Goal: Task Accomplishment & Management: Use online tool/utility

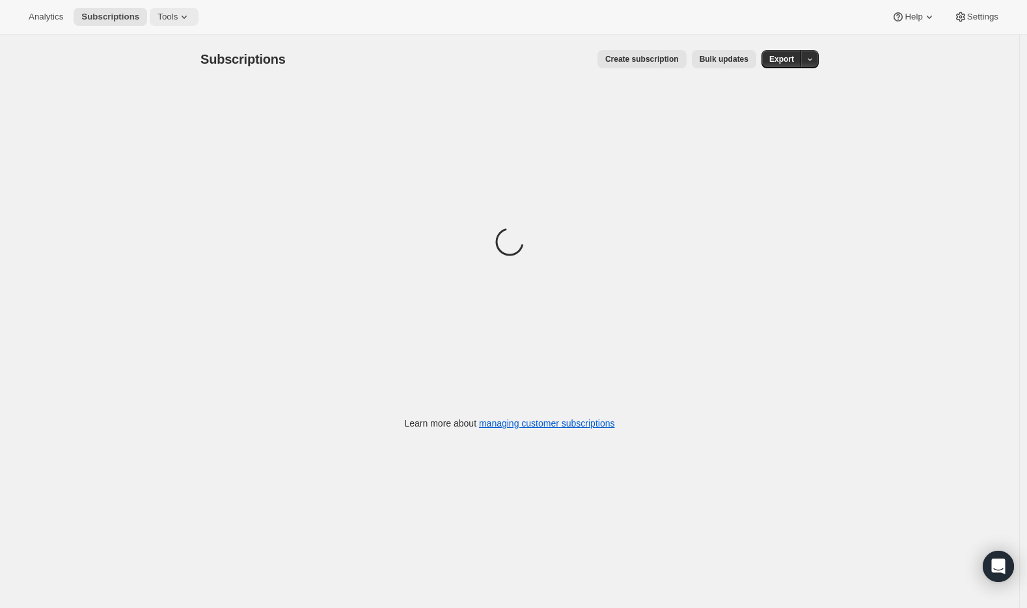
click at [182, 23] on button "Tools" at bounding box center [174, 17] width 49 height 18
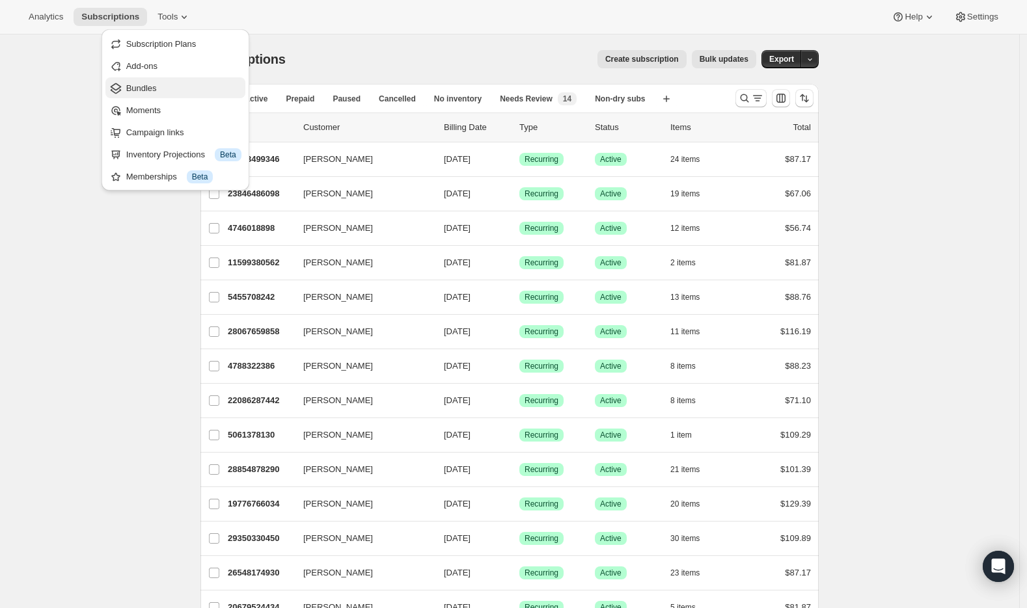
click at [178, 91] on span "Bundles" at bounding box center [183, 88] width 115 height 13
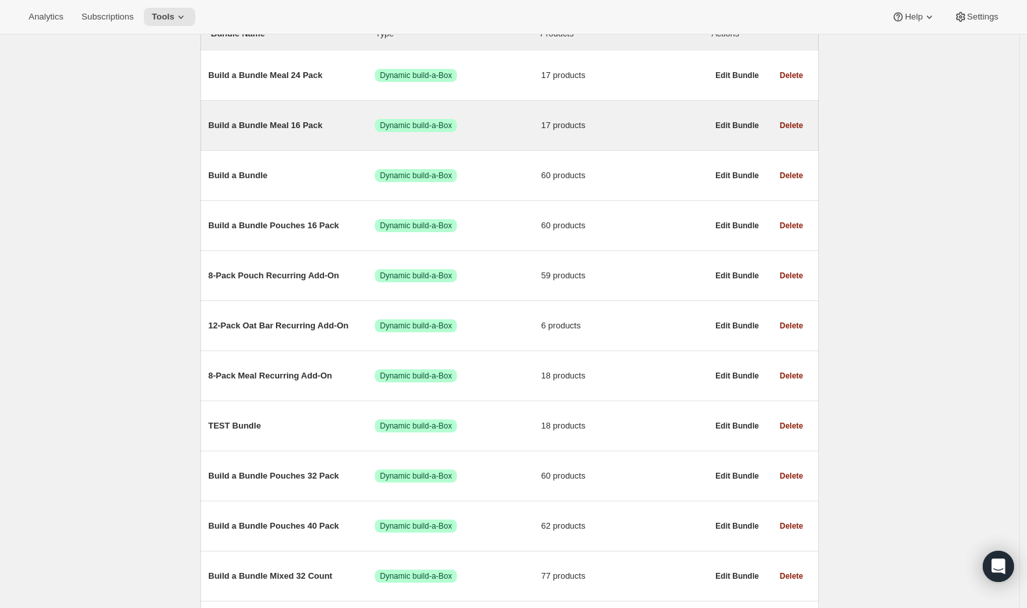
scroll to position [170, 0]
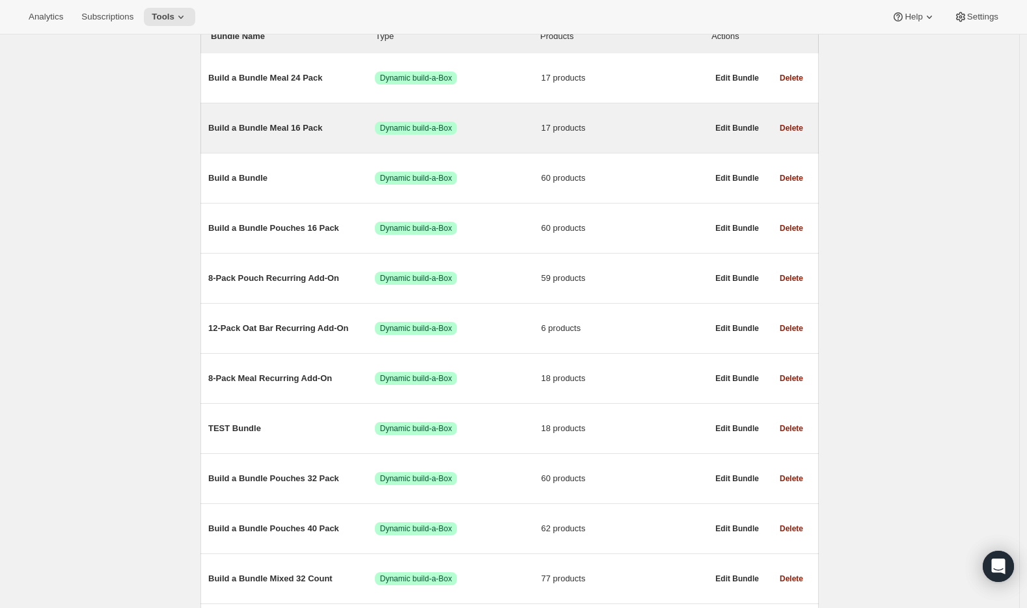
click at [269, 129] on span "Build a Bundle Meal 16 Pack" at bounding box center [291, 128] width 167 height 13
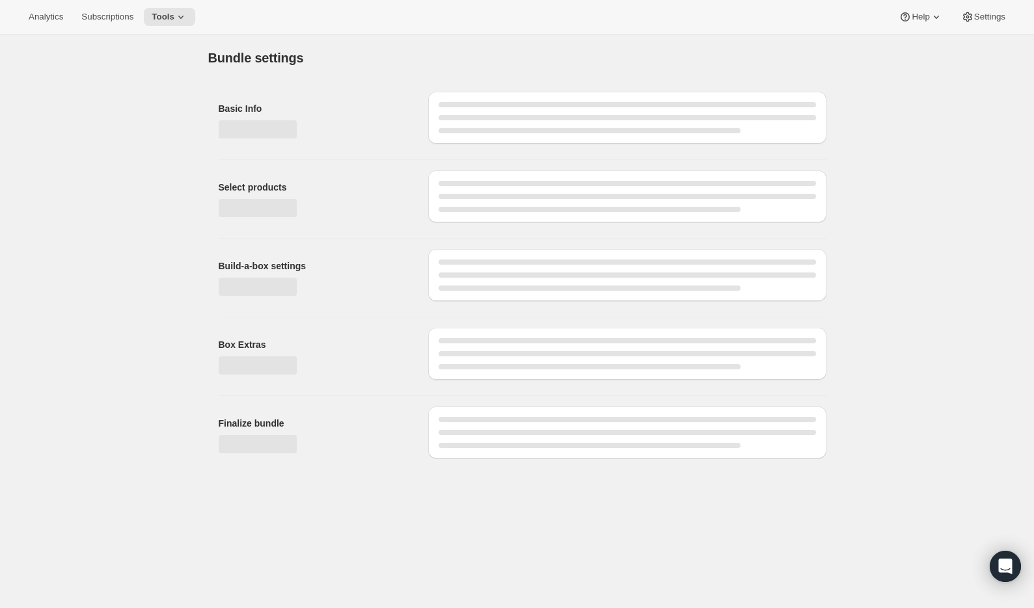
type input "Build a Bundle Meal 16 Pack"
checkbox input "true"
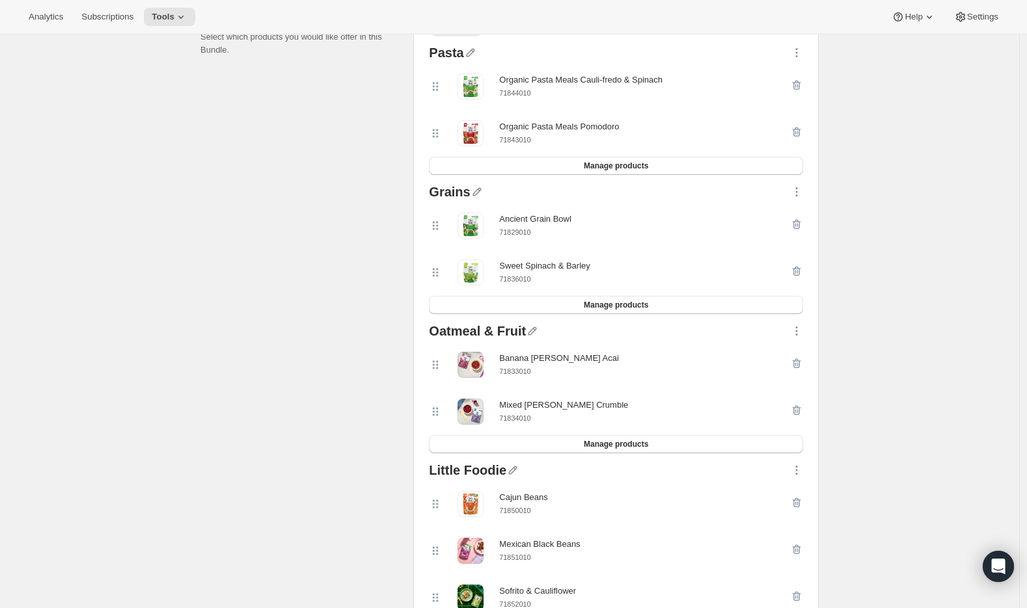
scroll to position [319, 0]
click at [796, 55] on icon "button" at bounding box center [796, 54] width 13 height 13
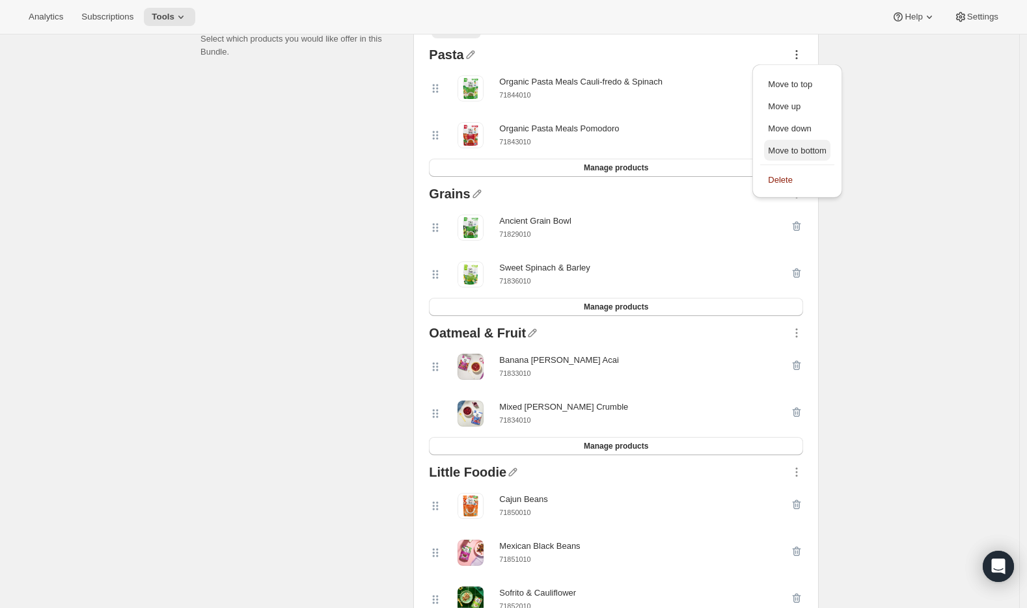
click at [797, 152] on span "Move to bottom" at bounding box center [797, 151] width 59 height 10
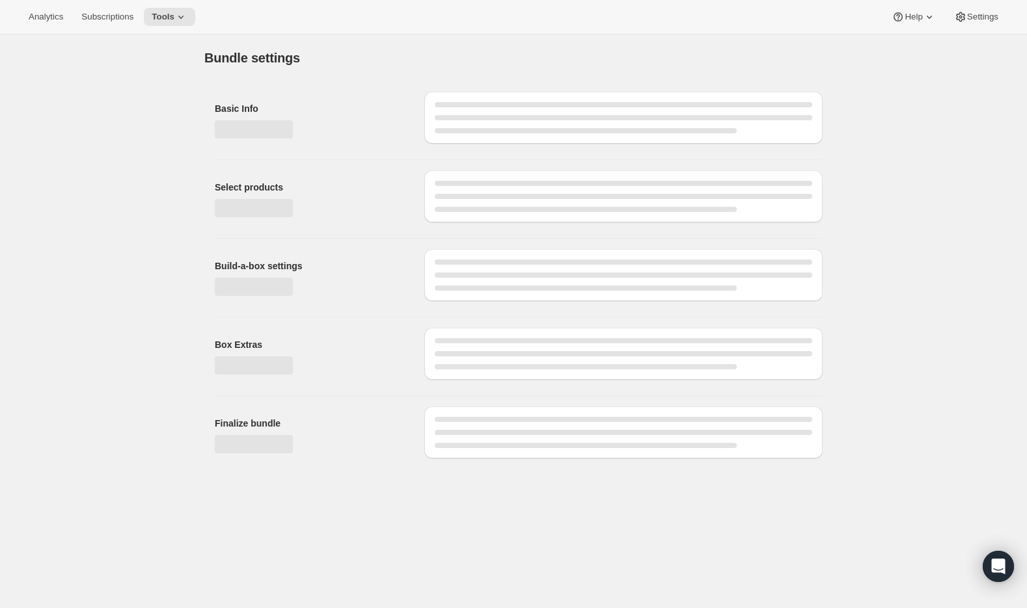
scroll to position [0, 0]
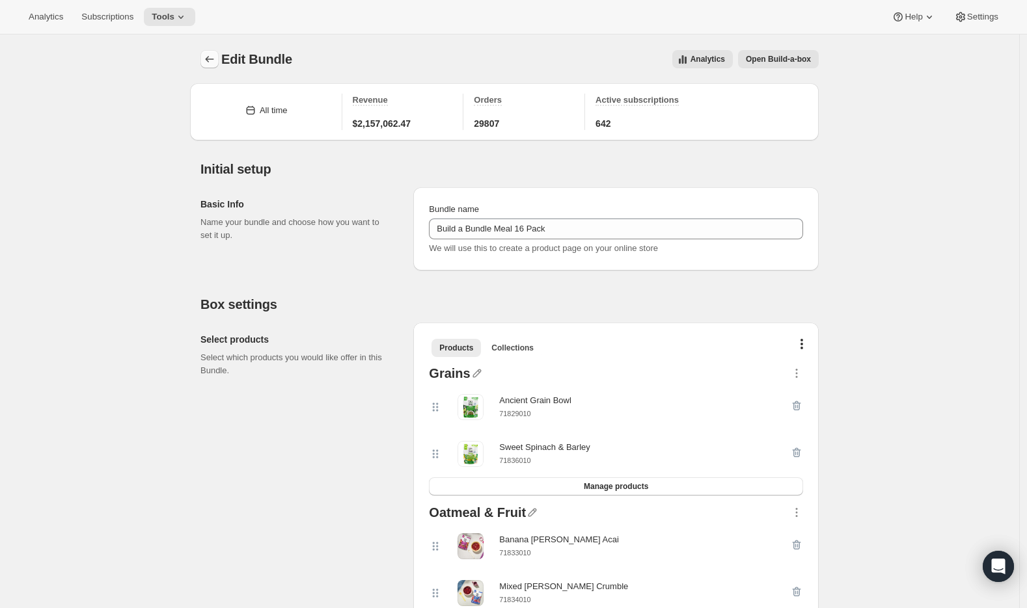
click at [214, 63] on icon "Bundles" at bounding box center [209, 59] width 13 height 13
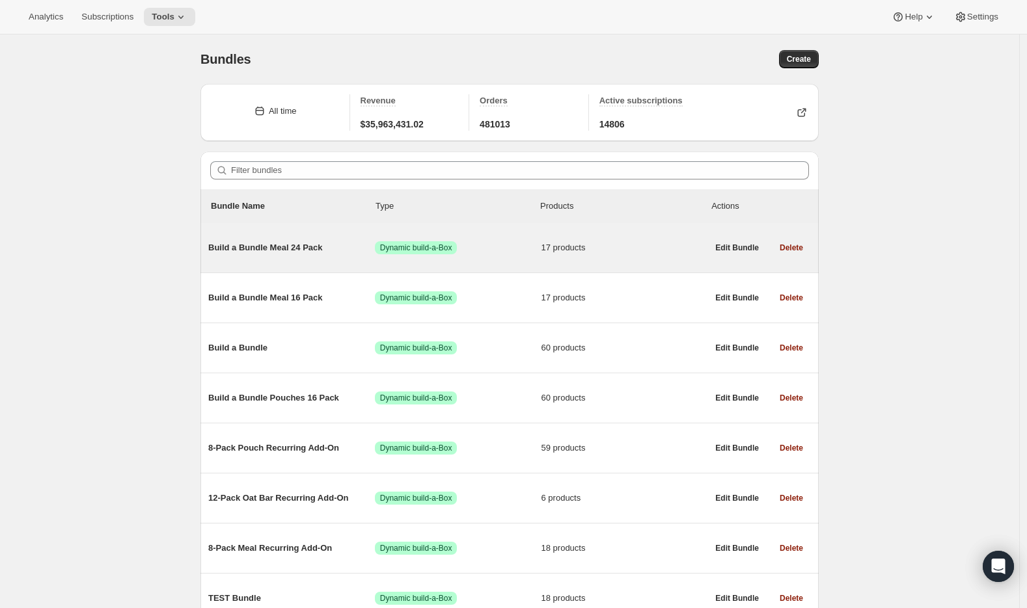
click at [267, 249] on span "Build a Bundle Meal 24 Pack" at bounding box center [291, 247] width 167 height 13
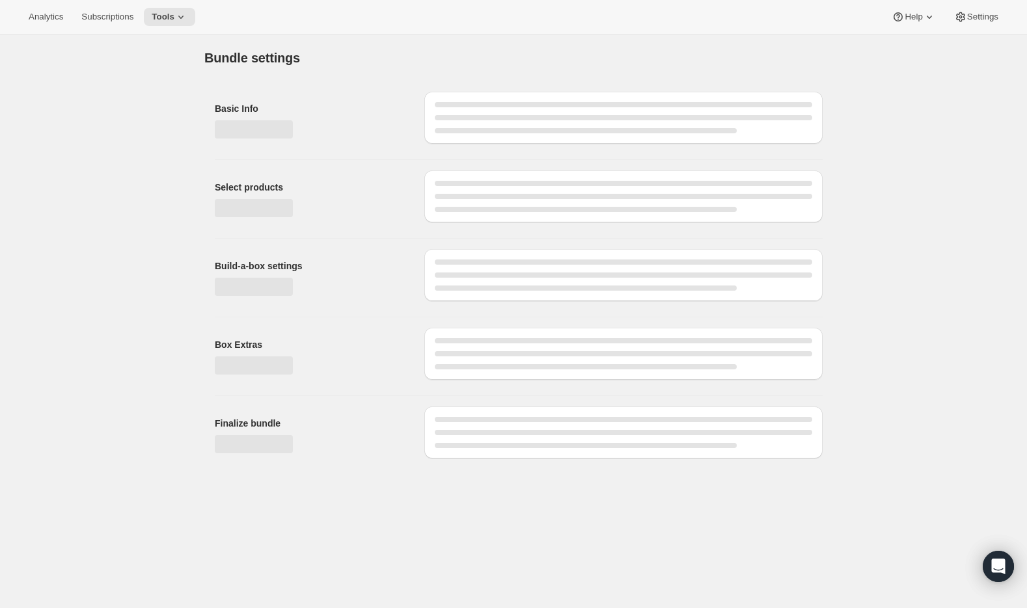
type input "Build a Bundle Meal 24 Pack"
checkbox input "true"
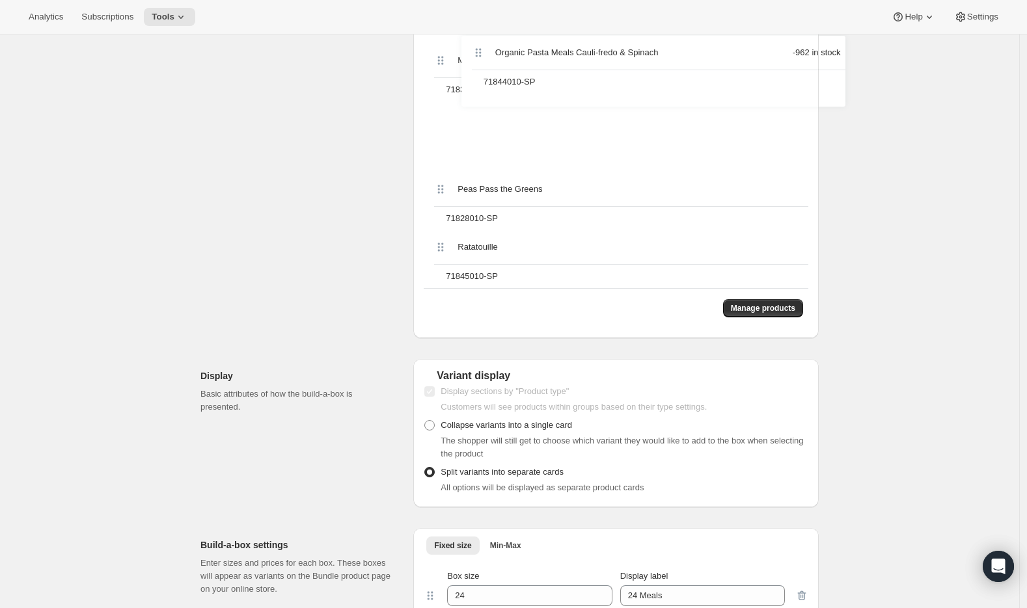
scroll to position [1230, 0]
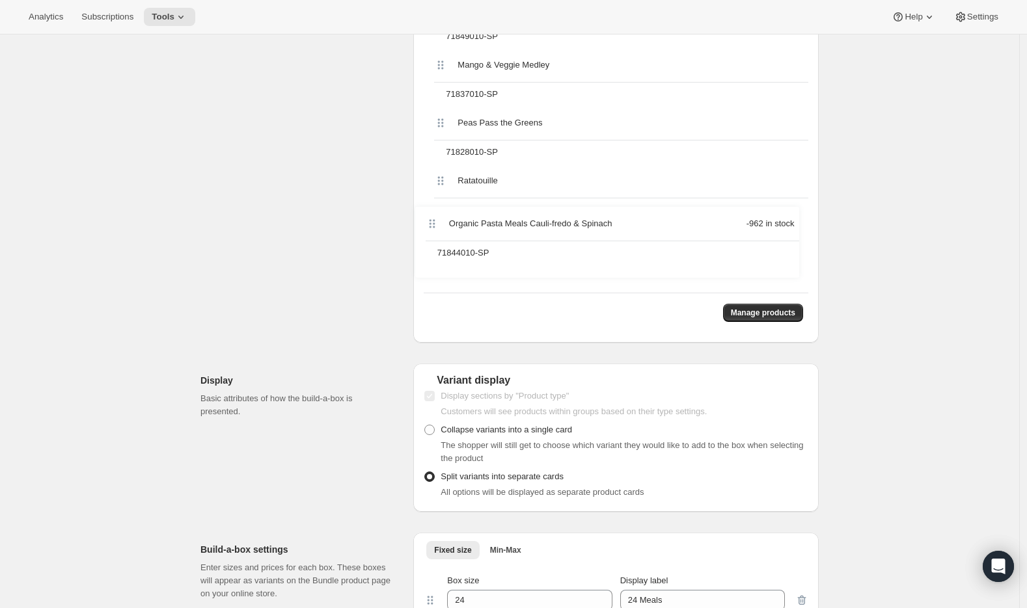
drag, startPoint x: 443, startPoint y: 176, endPoint x: 431, endPoint y: 250, distance: 75.1
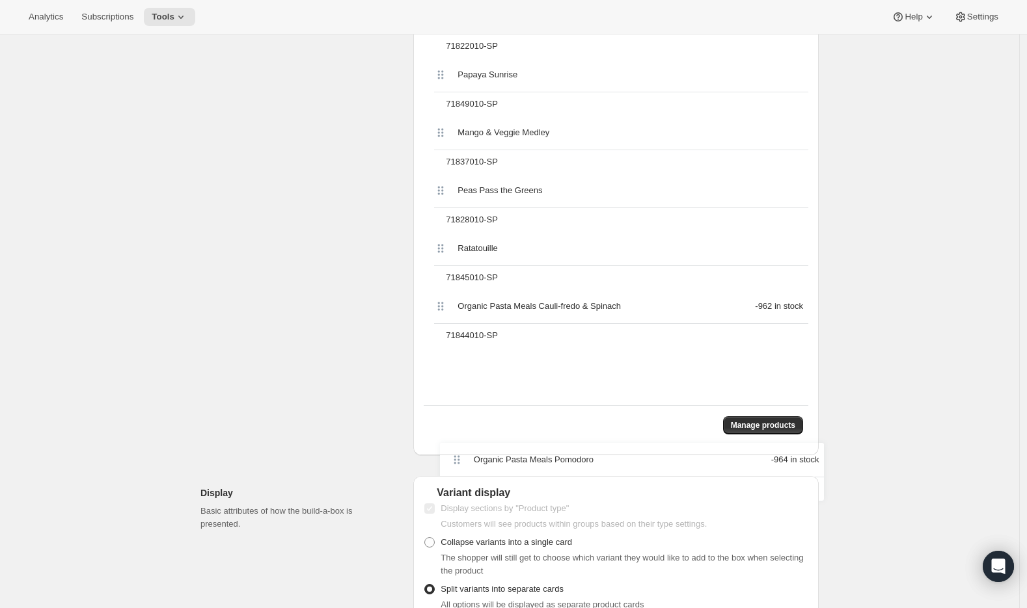
scroll to position [1107, 0]
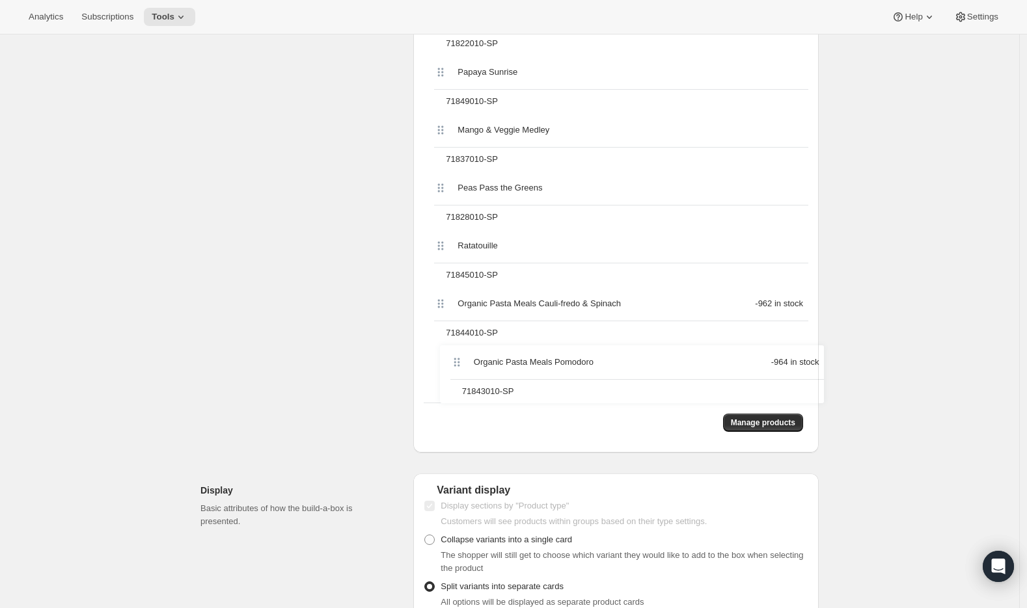
drag, startPoint x: 442, startPoint y: 258, endPoint x: 454, endPoint y: 368, distance: 110.6
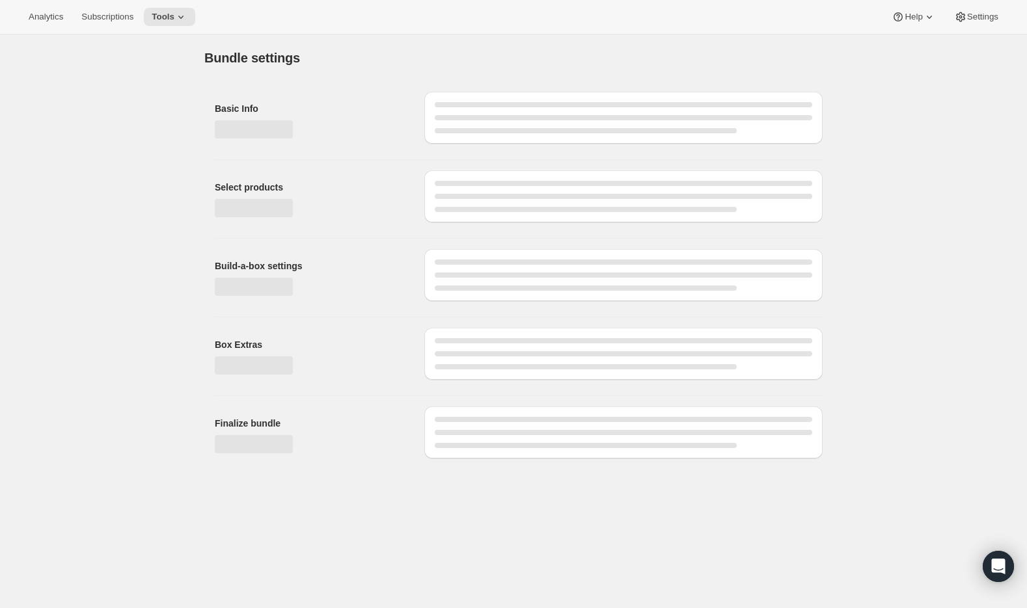
scroll to position [0, 0]
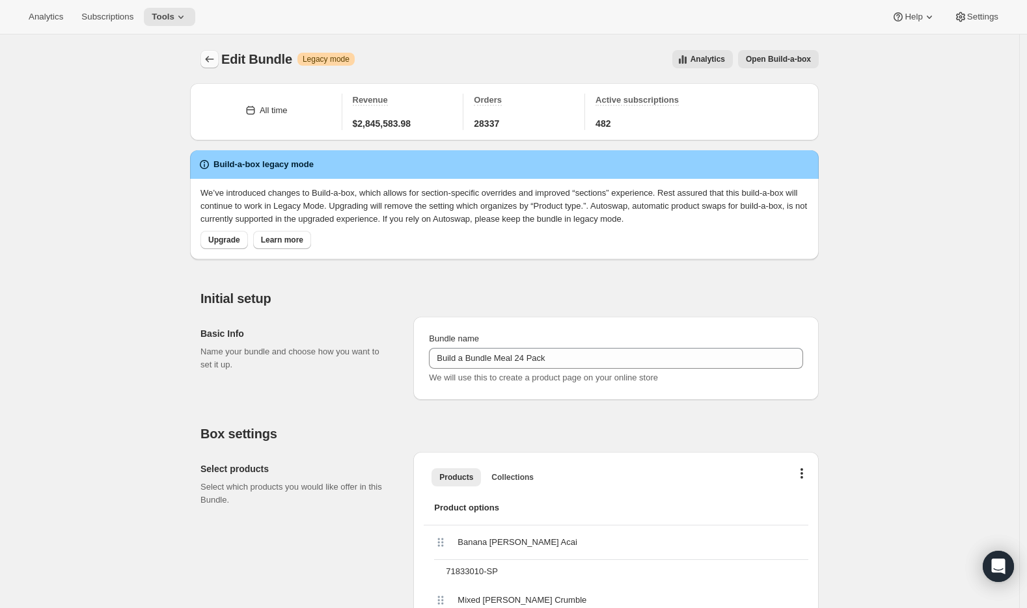
click at [212, 59] on icon "Bundles" at bounding box center [209, 59] width 13 height 13
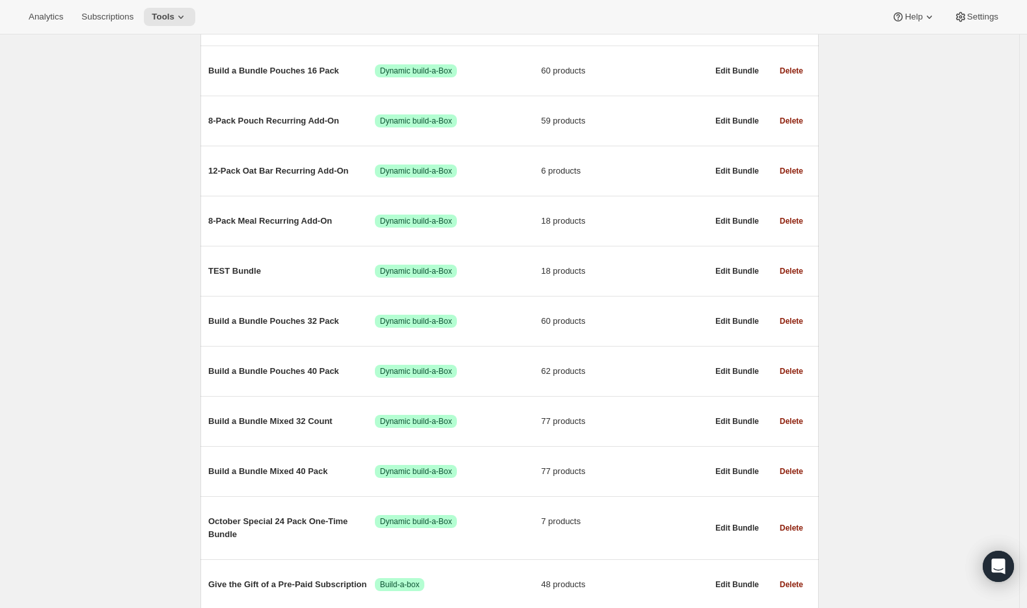
scroll to position [333, 0]
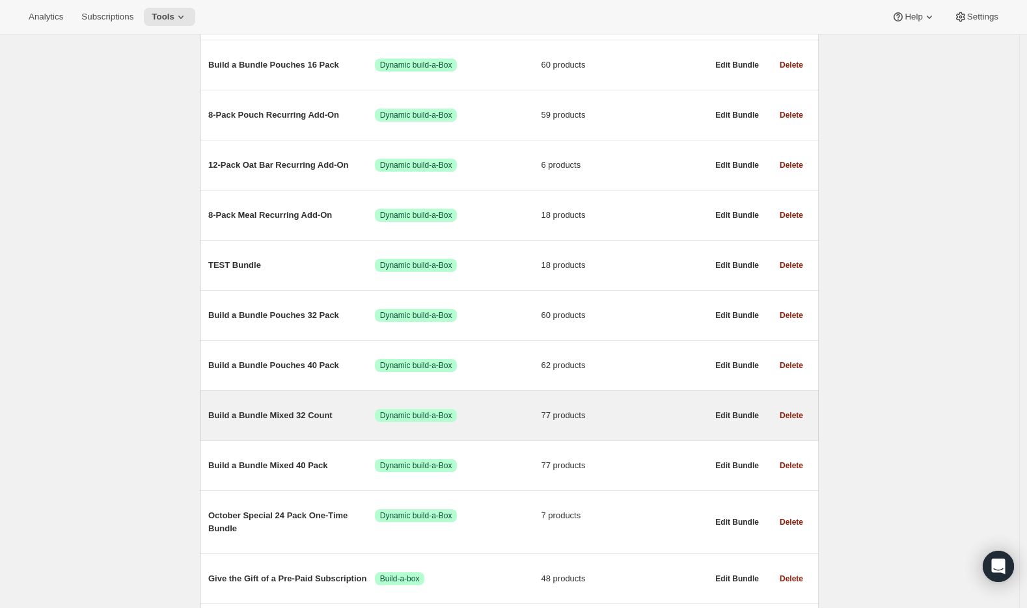
click at [308, 422] on span "Build a Bundle Mixed 32 Count" at bounding box center [291, 415] width 167 height 13
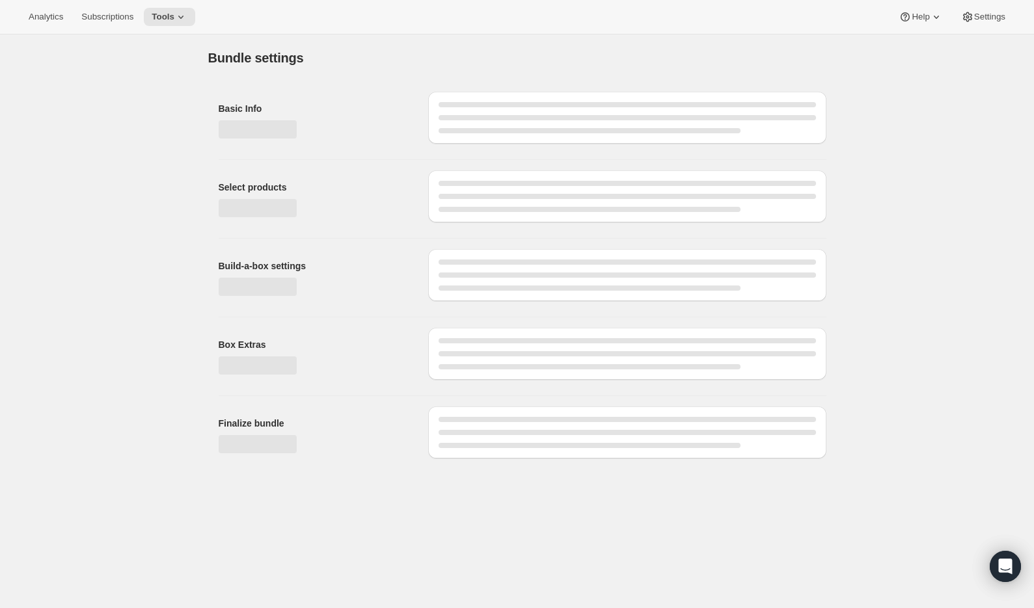
type input "Build a Bundle Mixed 32 Count"
checkbox input "true"
select select "MINIMUM"
type input "Select at least 8 meals"
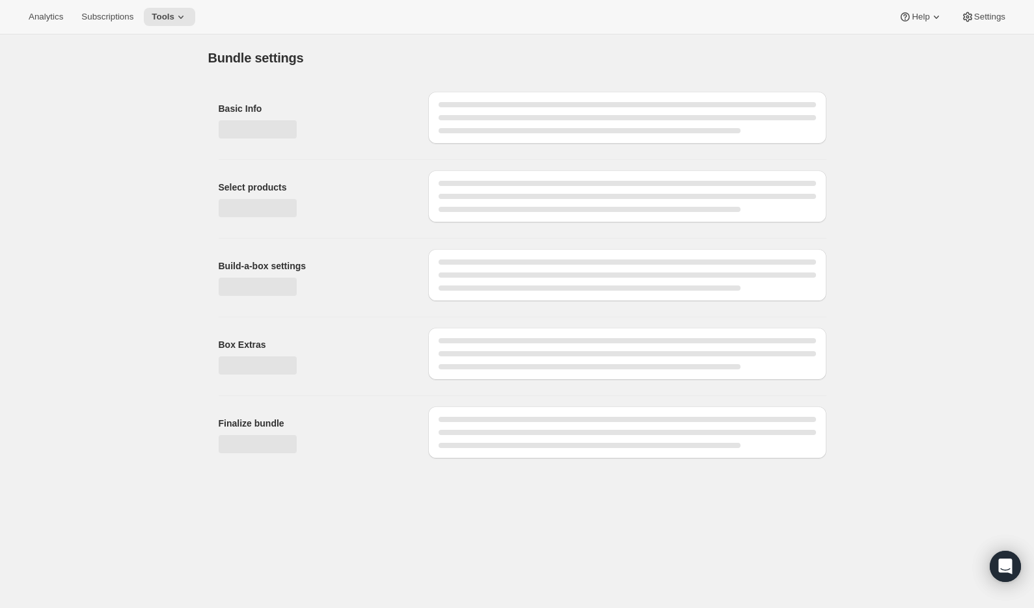
select select "gid://shopify/ProductVariant/41182055432274_6321b5ac-0d1c-4f8d-8ffe-6193e28b69b8"
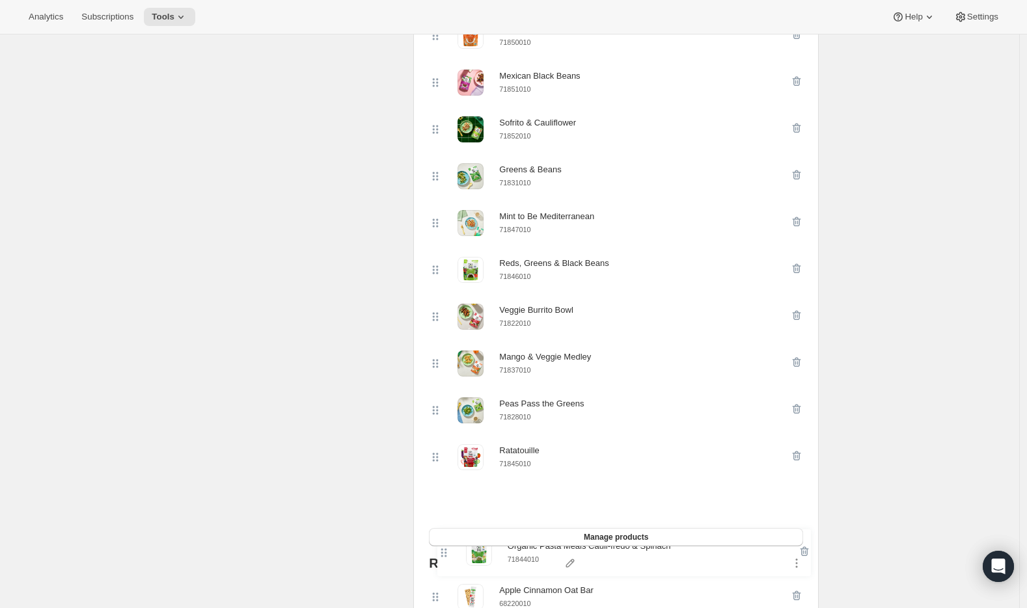
scroll to position [699, 0]
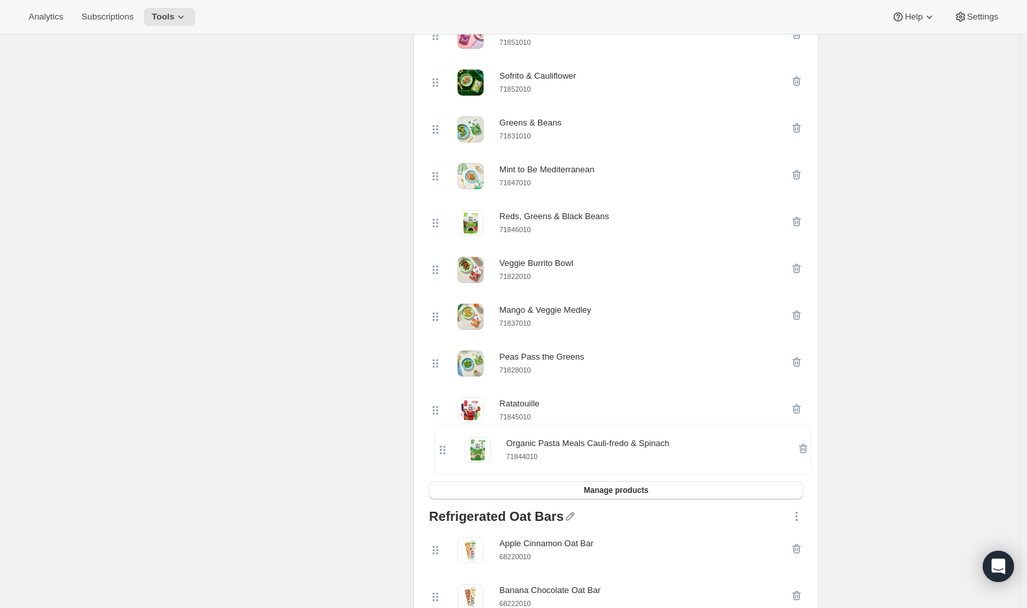
drag, startPoint x: 439, startPoint y: 107, endPoint x: 442, endPoint y: 456, distance: 349.4
click at [442, 456] on div "Organic Pasta Meals Cauli-fredo & Spinach 71844010 Organic Pasta Meals Pomodoro…" at bounding box center [616, 82] width 374 height 797
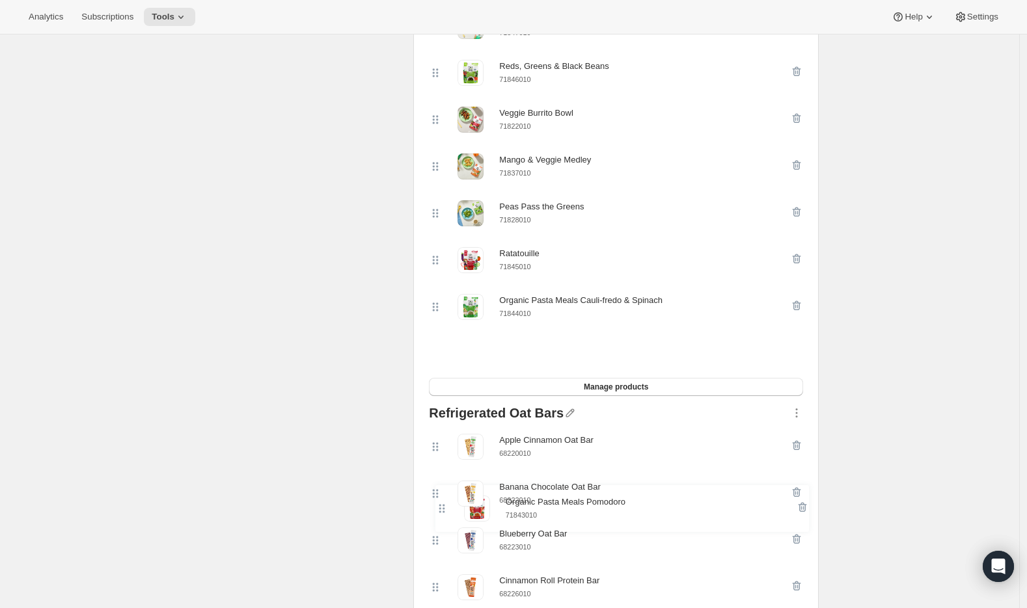
scroll to position [805, 0]
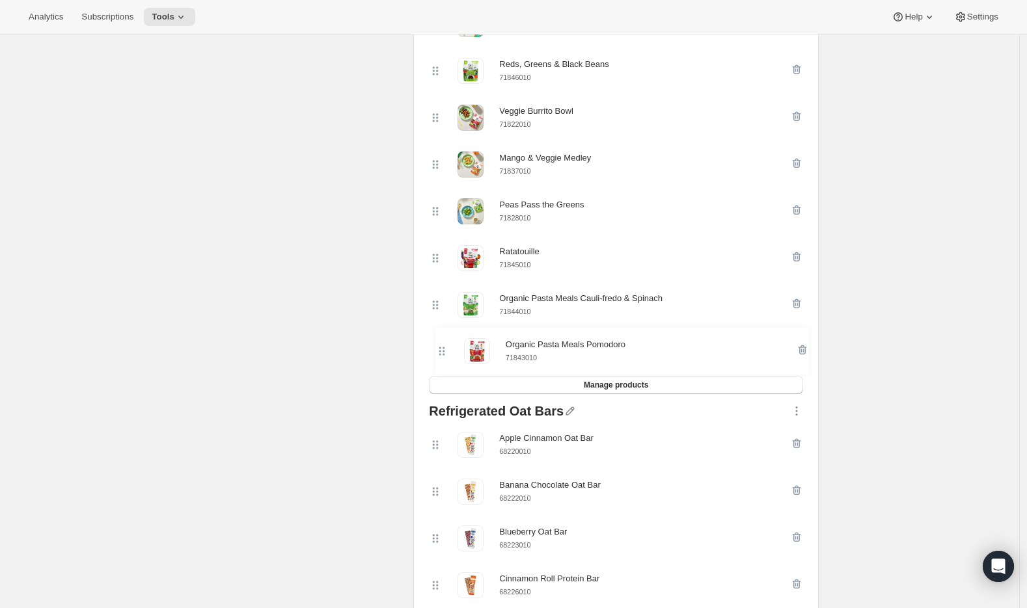
drag, startPoint x: 438, startPoint y: 139, endPoint x: 442, endPoint y: 359, distance: 219.9
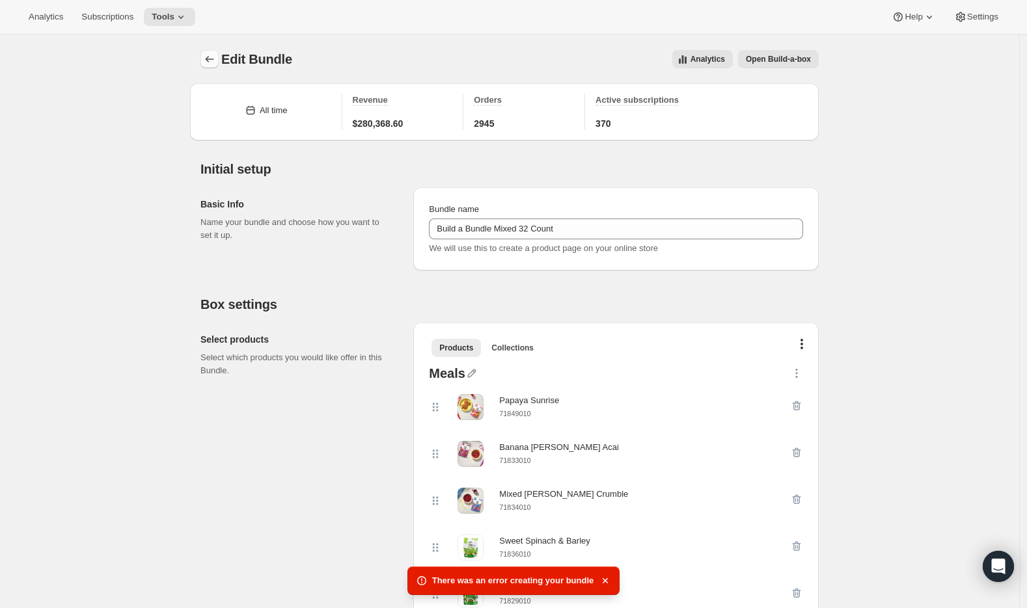
click at [215, 61] on icon "Bundles" at bounding box center [209, 59] width 13 height 13
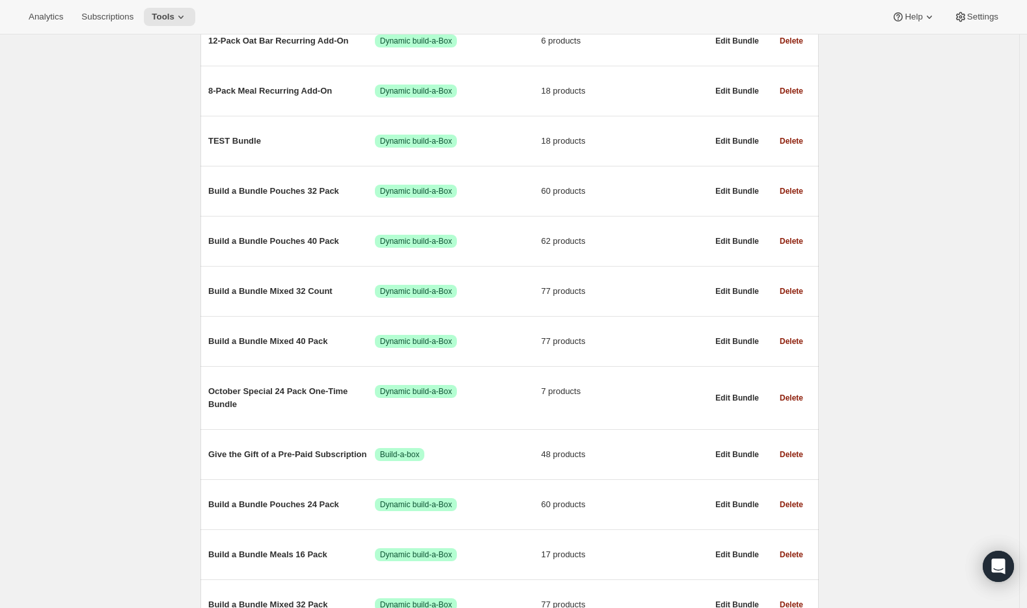
scroll to position [552, 0]
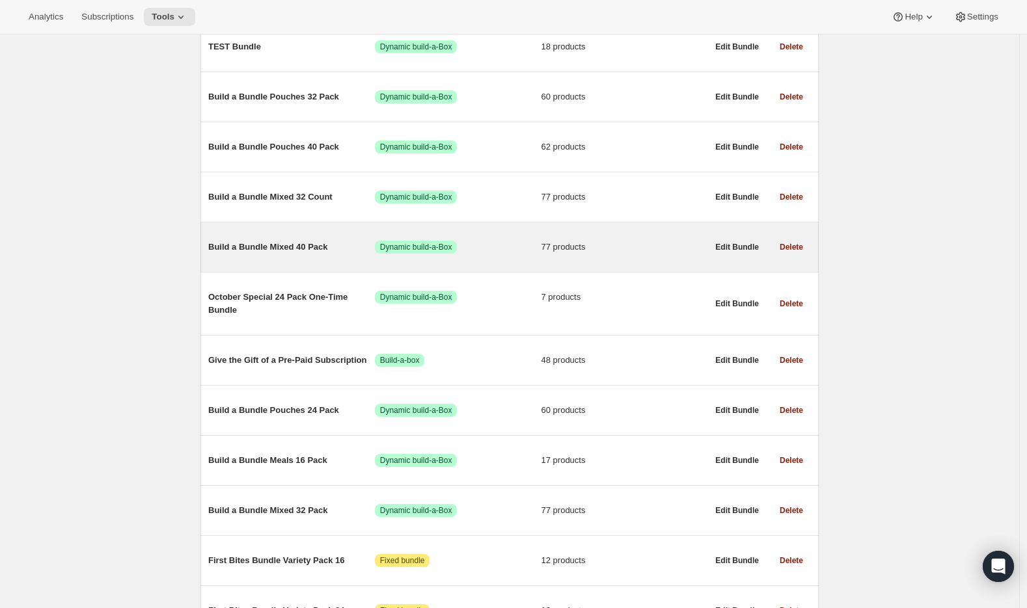
click at [282, 252] on span "Build a Bundle Mixed 40 Pack" at bounding box center [291, 247] width 167 height 13
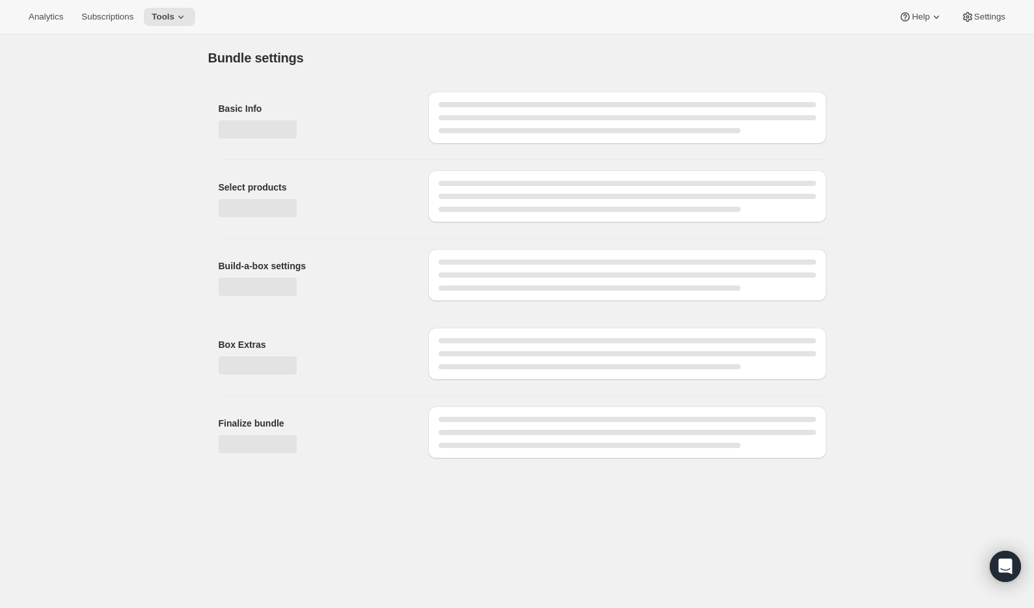
type input "Build a Bundle Mixed 40 Pack"
checkbox input "true"
select select "MINIMUM"
type input "Select at least 8 meals"
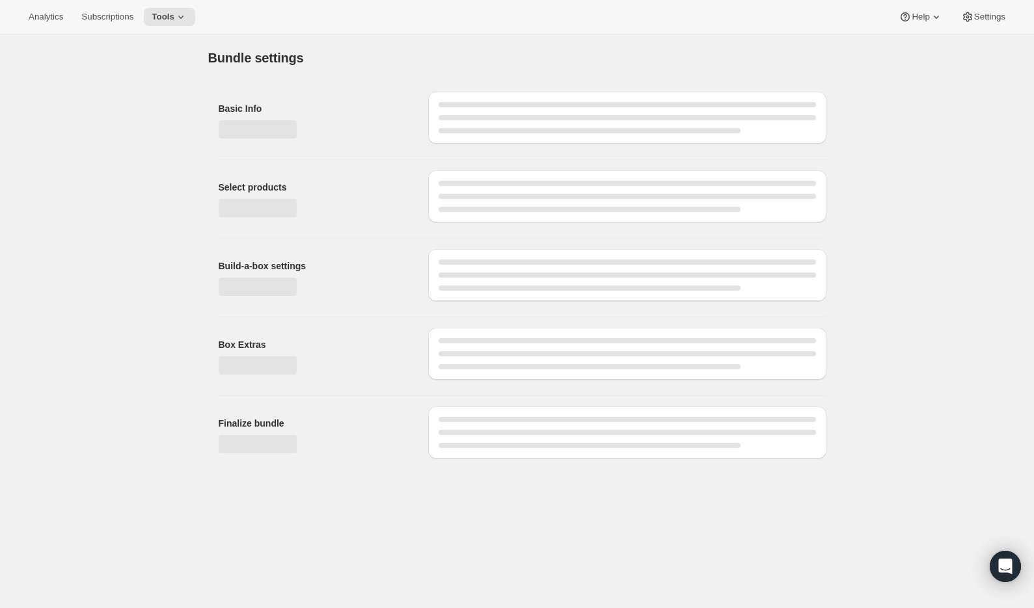
select select "gid://shopify/ProductVariant/41182201774162_e143ae9f-052c-4d0a-9eb4-a0f33d9d72e0"
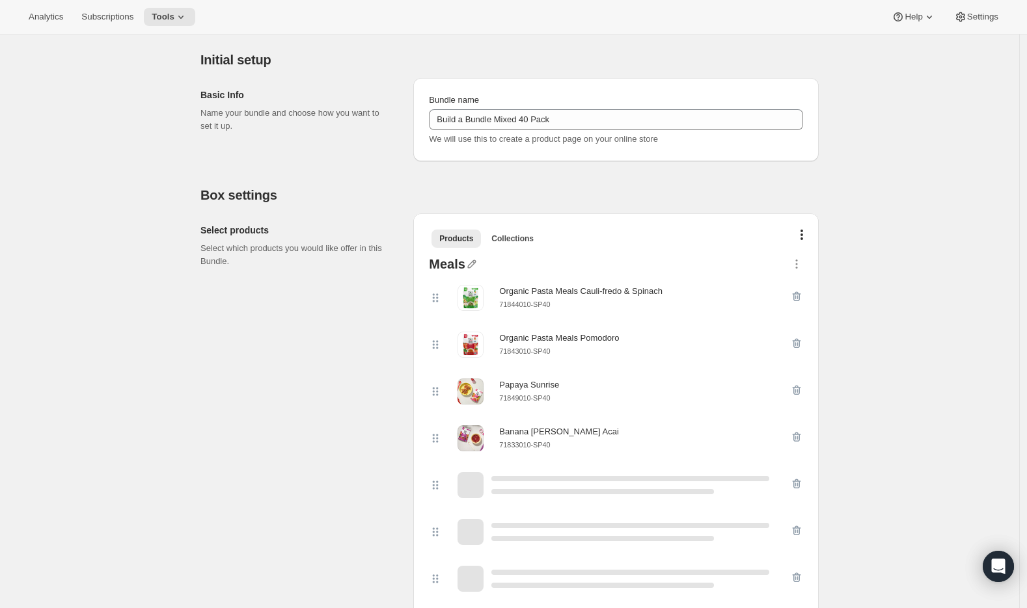
scroll to position [239, 0]
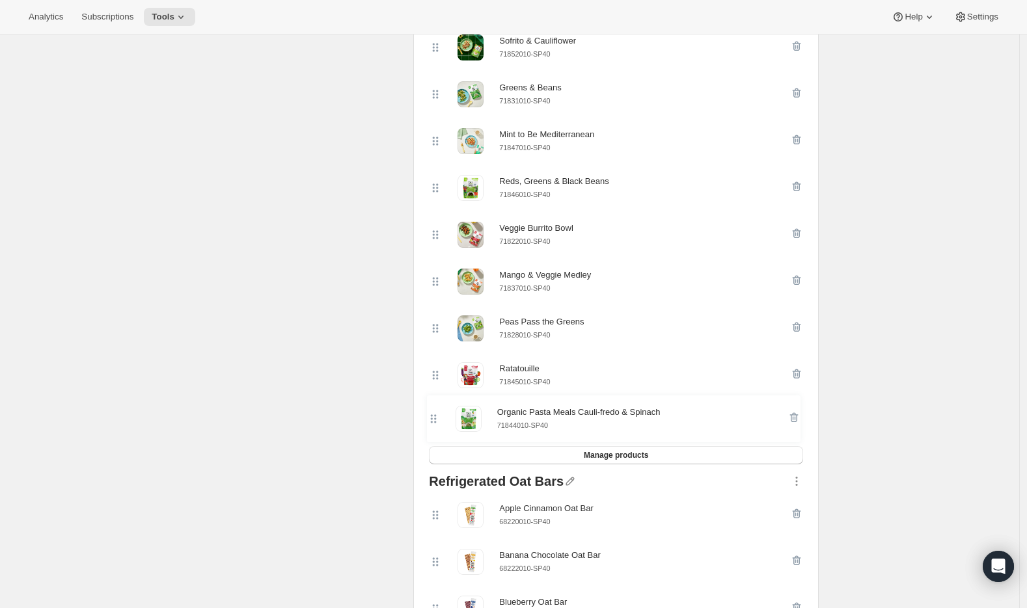
drag, startPoint x: 440, startPoint y: 167, endPoint x: 435, endPoint y: 424, distance: 257.7
click at [435, 424] on div "Organic Pasta Meals Cauli-fredo & Spinach 71844010-SP40 Organic Pasta Meals Pom…" at bounding box center [616, 47] width 374 height 797
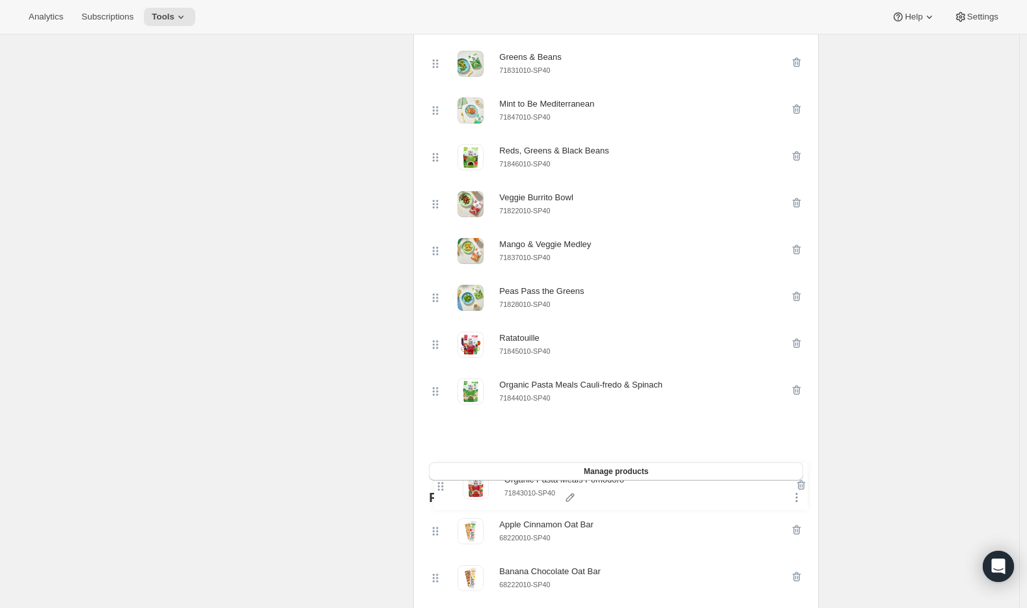
scroll to position [722, 0]
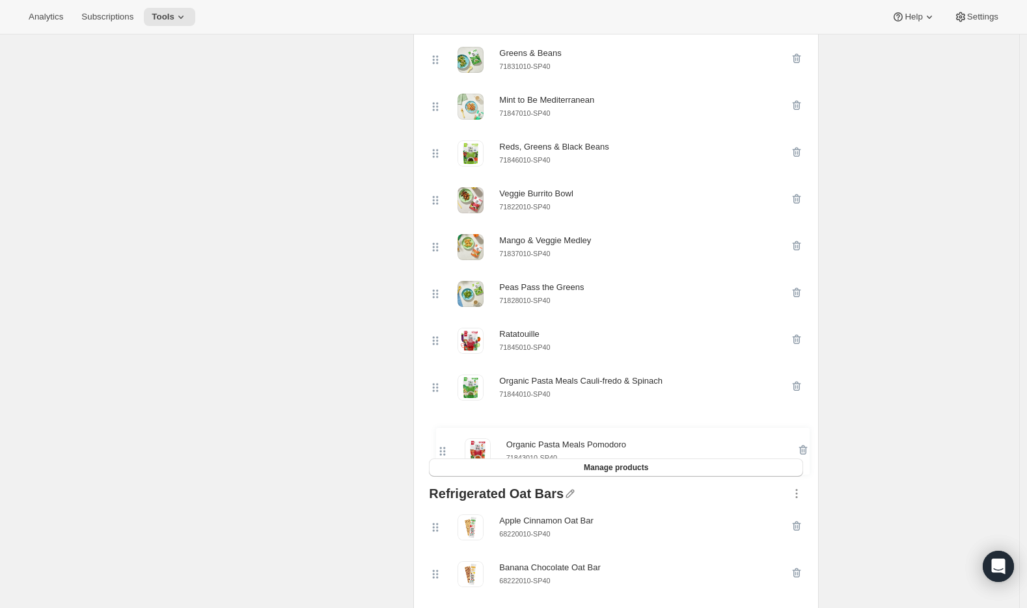
drag, startPoint x: 438, startPoint y: 381, endPoint x: 443, endPoint y: 458, distance: 76.9
click at [443, 458] on div "Organic Pasta Meals Pomodoro 71843010-SP40 Papaya Sunrise 71849010-SP40 Banana …" at bounding box center [616, 60] width 374 height 797
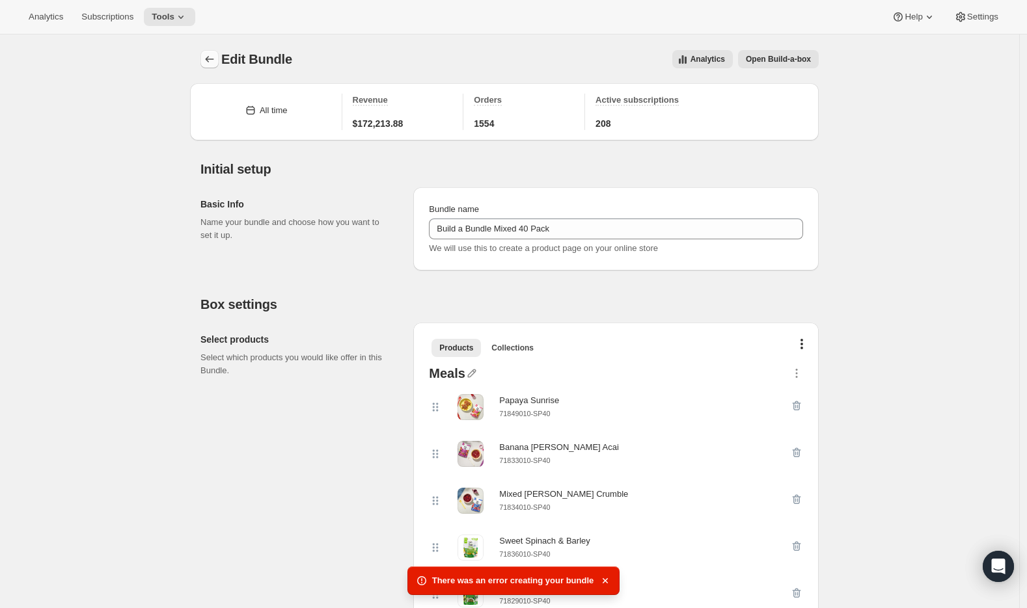
click at [208, 59] on icon "Bundles" at bounding box center [209, 59] width 13 height 13
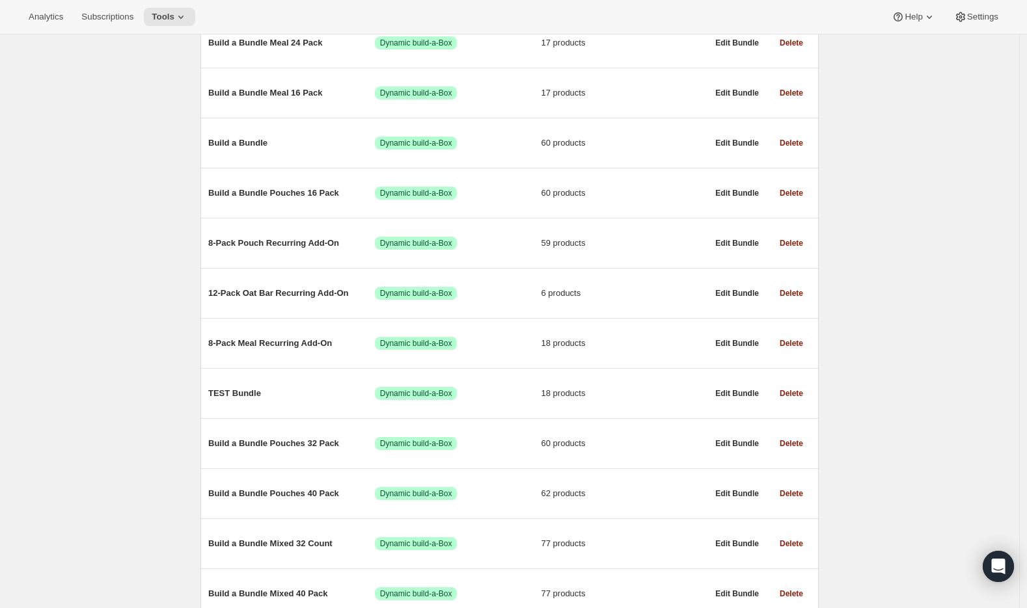
scroll to position [634, 0]
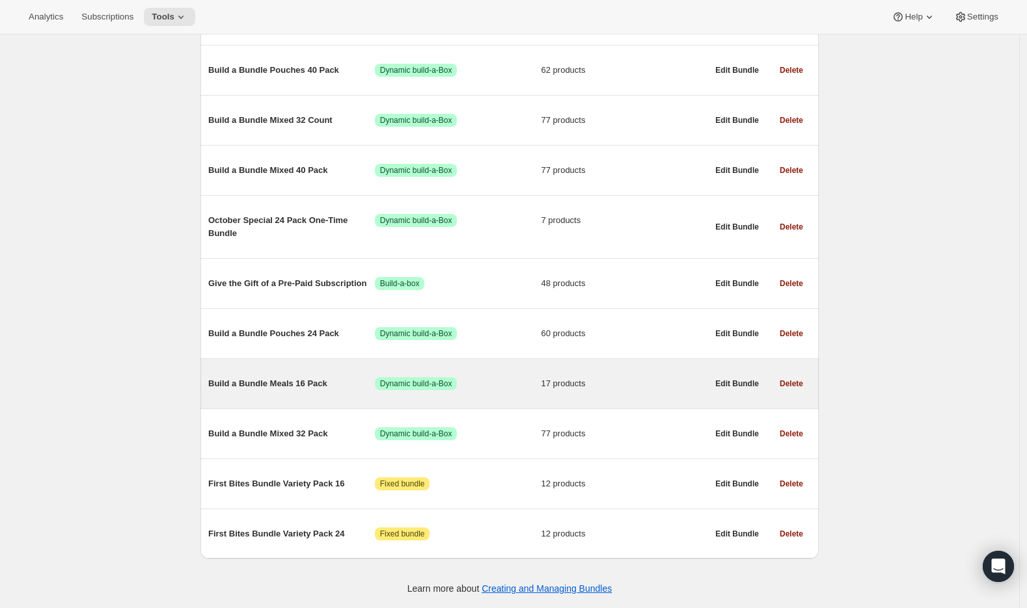
click at [268, 384] on span "Build a Bundle Meals 16 Pack" at bounding box center [291, 383] width 167 height 13
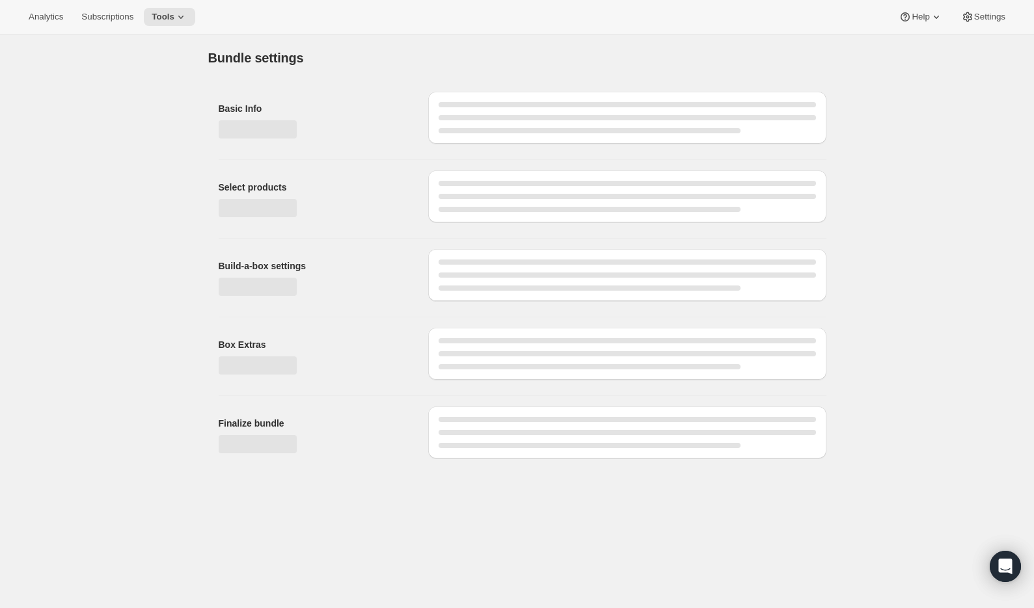
type input "Build a Bundle Meals 16 Pack"
checkbox input "true"
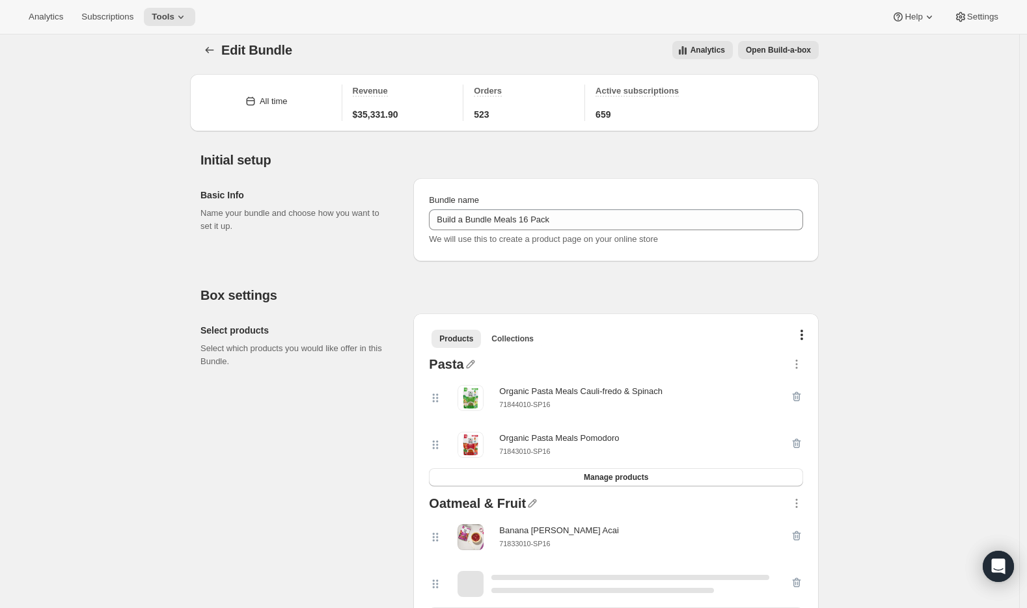
scroll to position [60, 0]
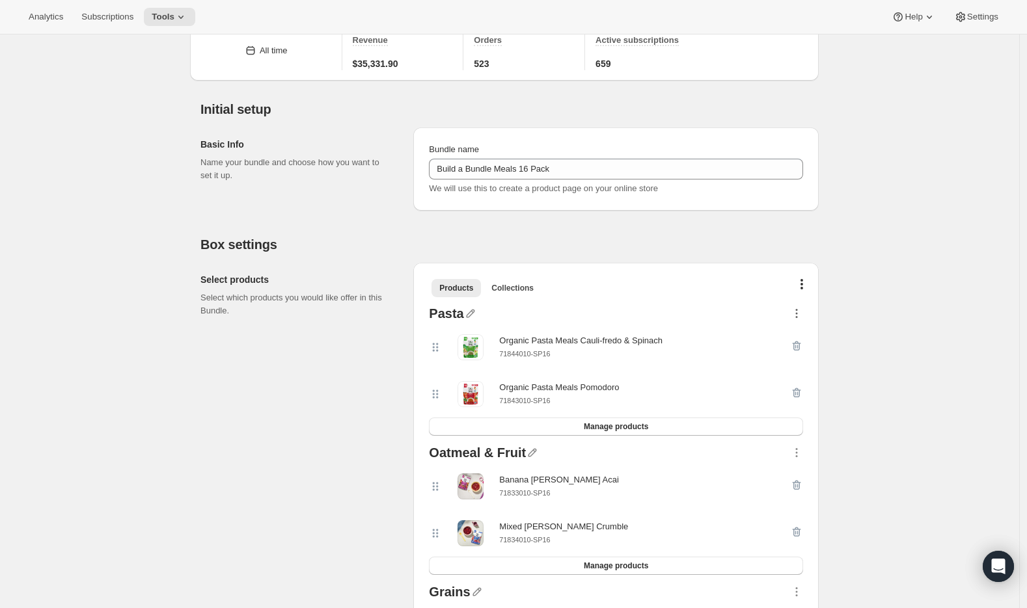
click at [801, 314] on icon "button" at bounding box center [796, 313] width 13 height 13
click at [800, 405] on span "Move to bottom" at bounding box center [797, 410] width 59 height 10
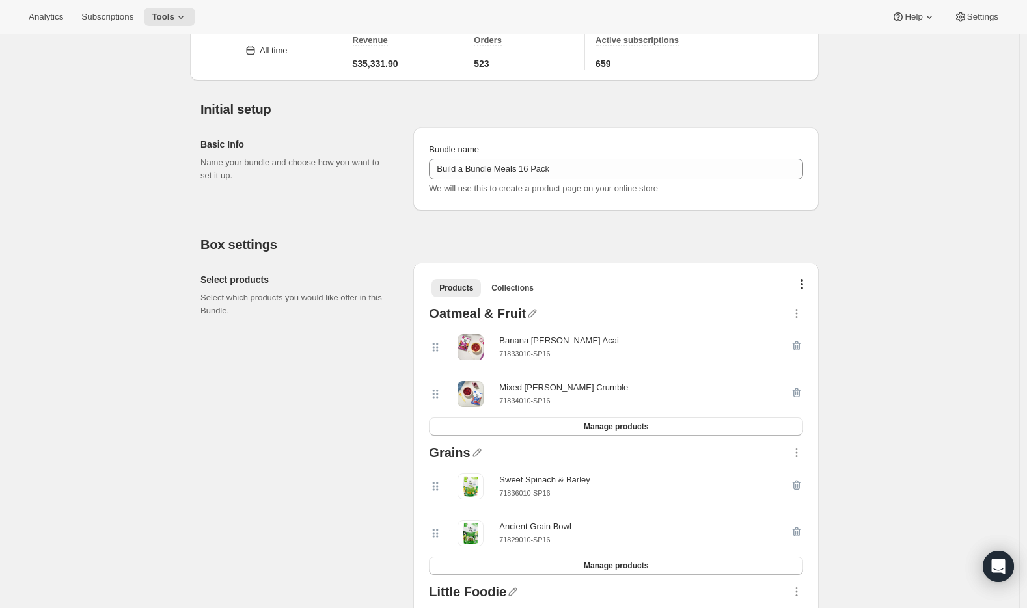
scroll to position [0, 0]
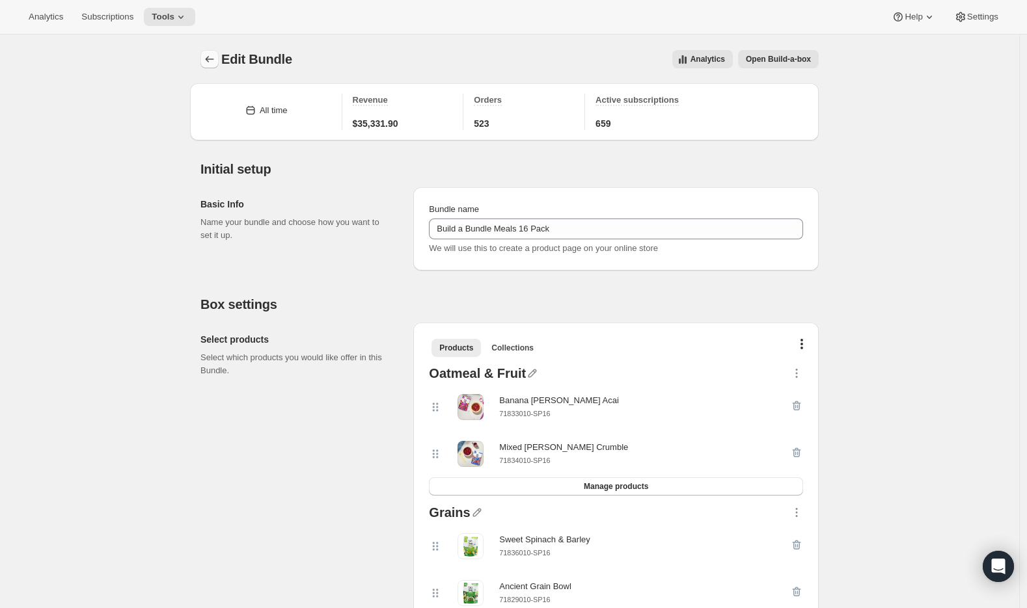
click at [206, 57] on button "Bundles" at bounding box center [209, 59] width 18 height 18
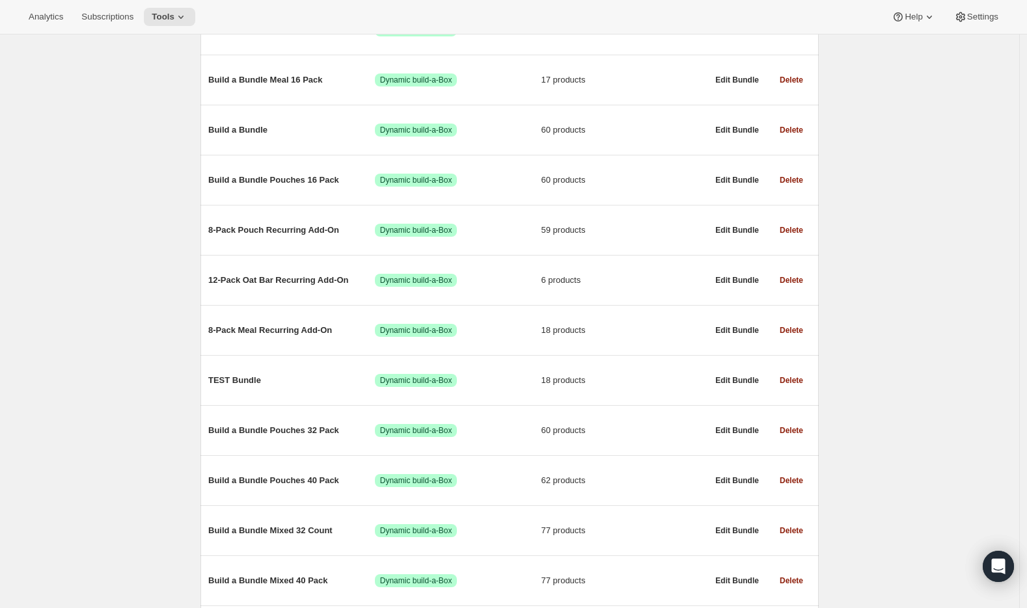
scroll to position [634, 0]
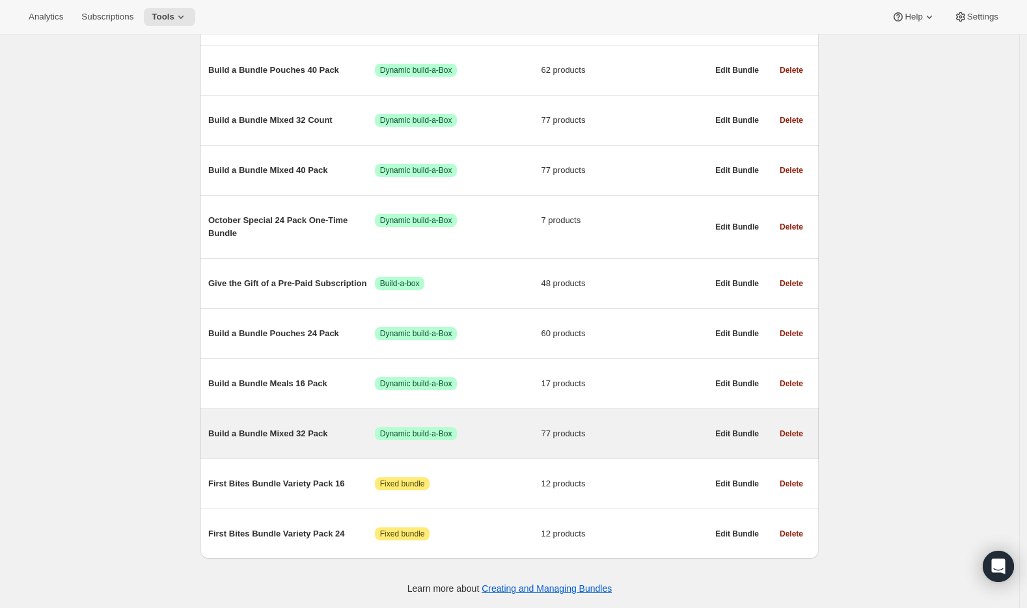
click at [287, 435] on span "Build a Bundle Mixed 32 Pack" at bounding box center [291, 433] width 167 height 13
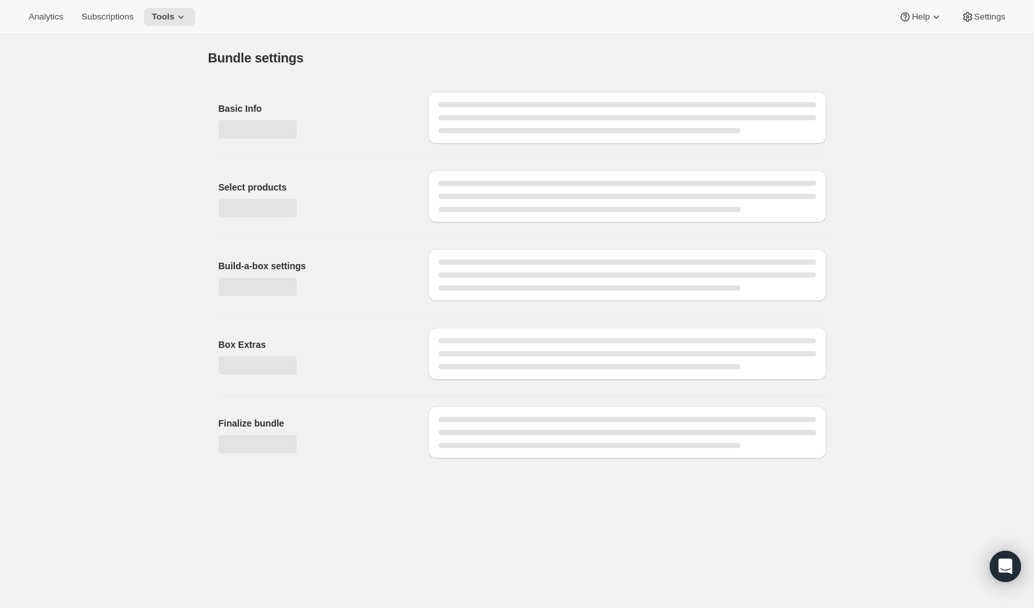
type input "Build a Bundle Mixed 32 Pack"
checkbox input "true"
select select "MINIMUM"
type input "Select at least 8 meals"
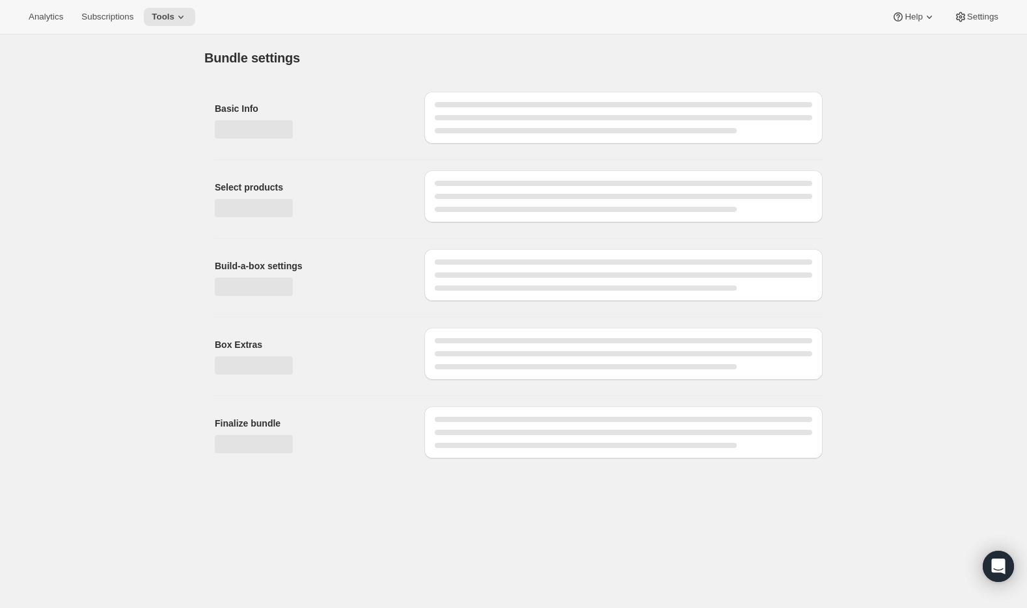
select select "gid://shopify/ProductVariant/42122698981458_33fb72c6-6dbd-426c-8527-91f8707433e9"
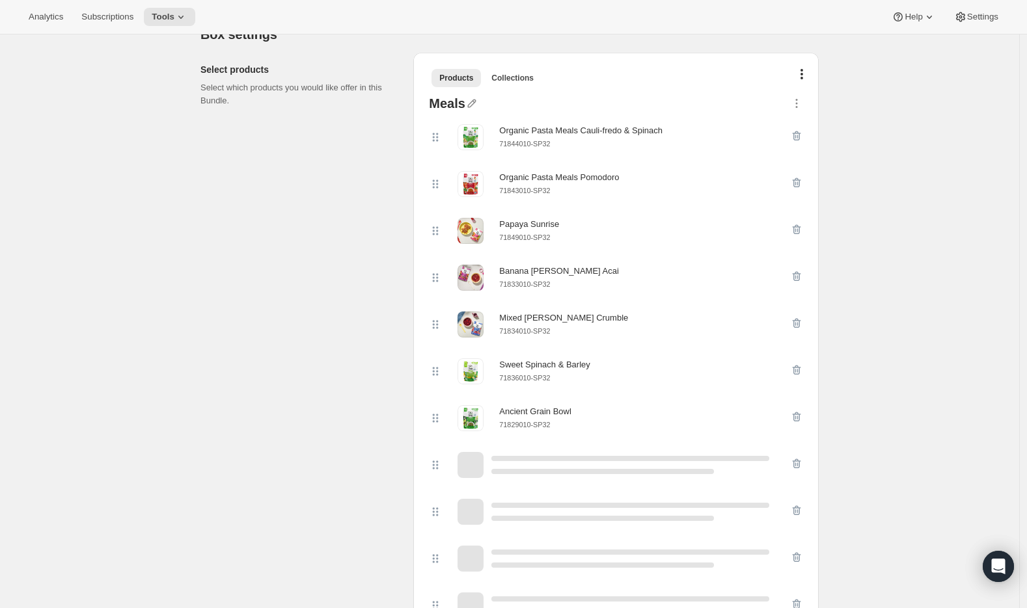
scroll to position [289, 0]
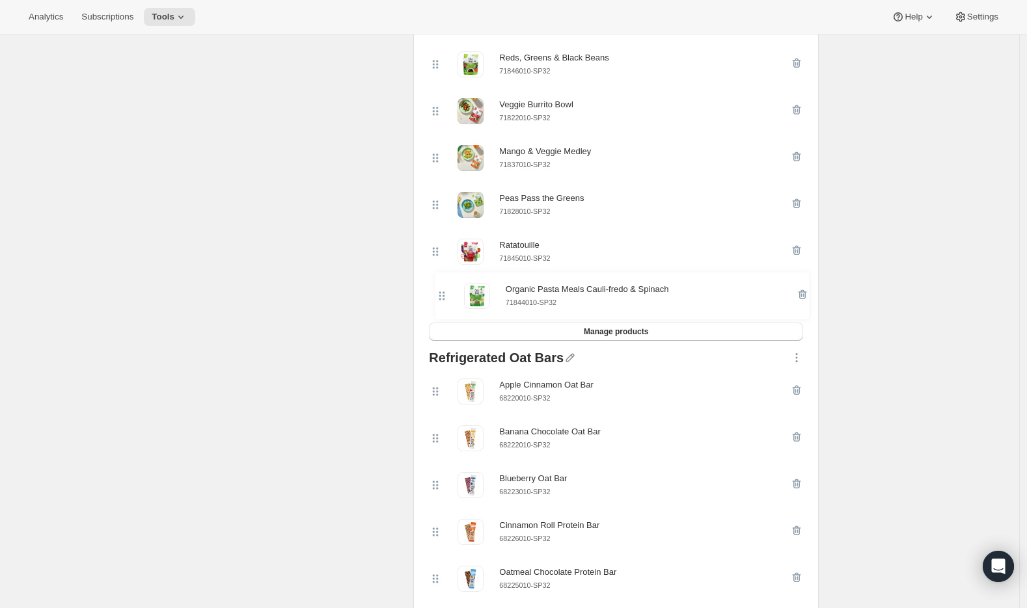
drag, startPoint x: 441, startPoint y: 117, endPoint x: 444, endPoint y: 304, distance: 186.7
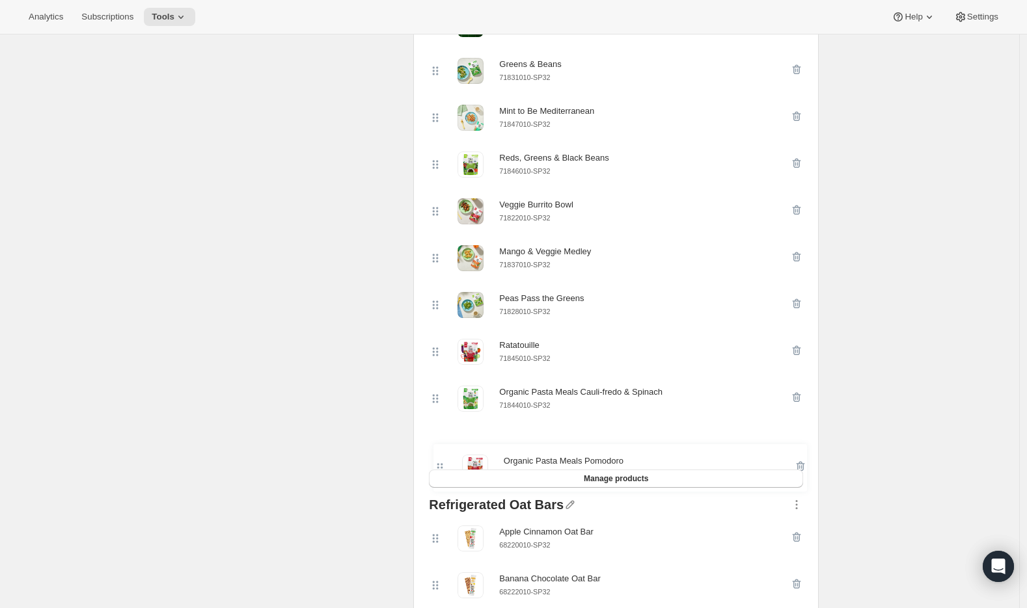
scroll to position [713, 0]
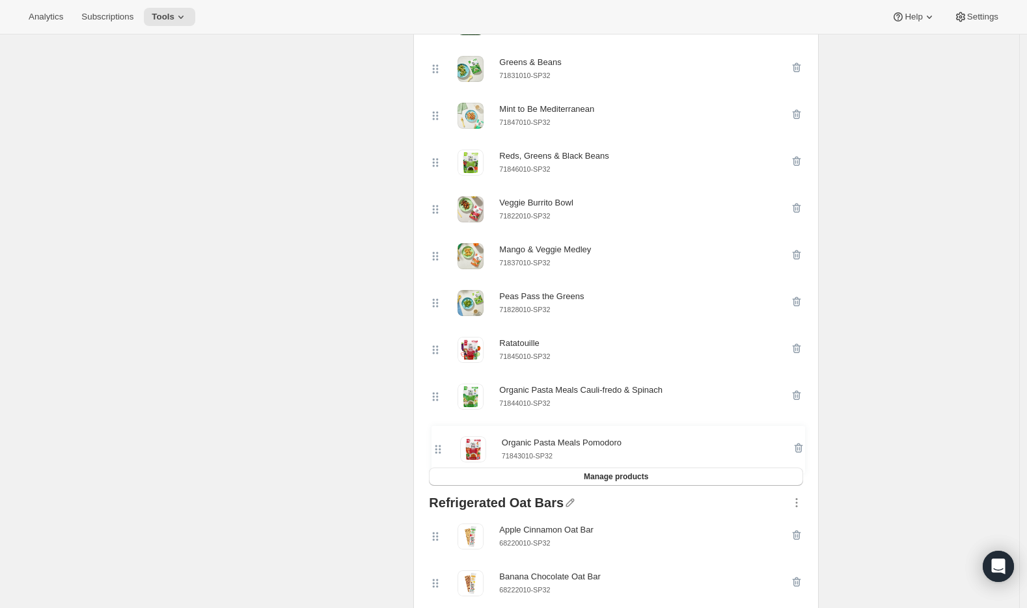
drag, startPoint x: 442, startPoint y: 315, endPoint x: 440, endPoint y: 454, distance: 139.2
click at [440, 454] on div "Organic Pasta Meals Pomodoro 71843010-SP32 Papaya Sunrise 71849010-SP32 Banana …" at bounding box center [616, 69] width 374 height 797
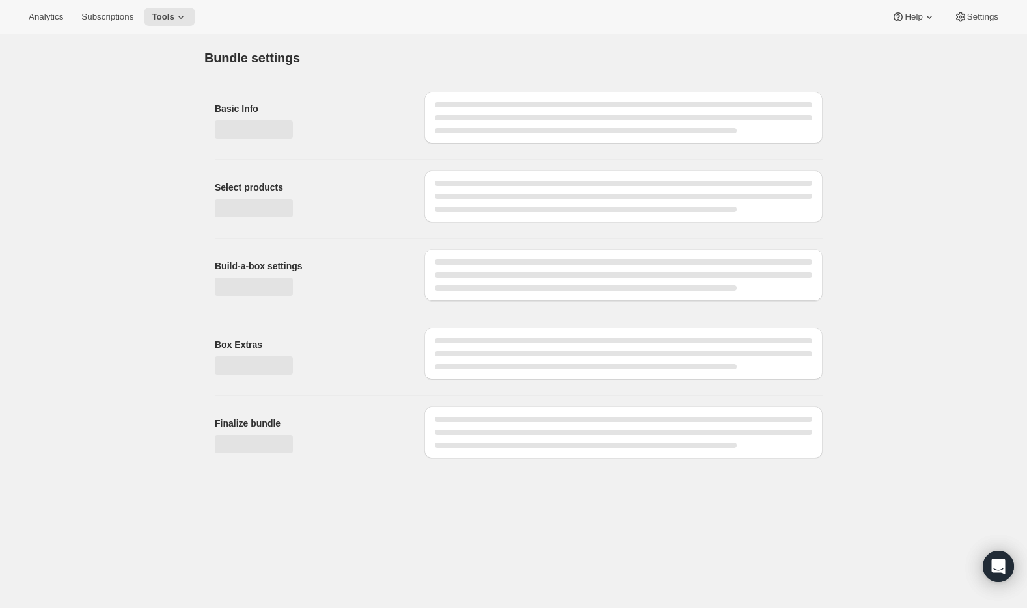
scroll to position [0, 0]
